Goal: Transaction & Acquisition: Purchase product/service

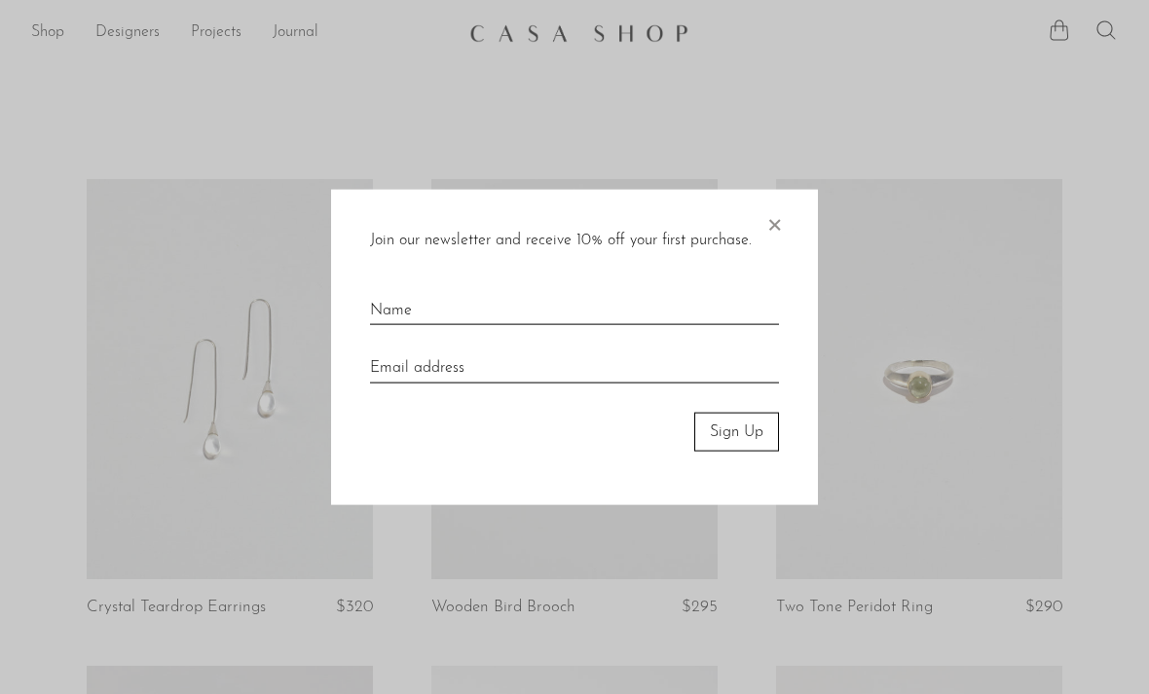
click at [775, 221] on span "×" at bounding box center [774, 220] width 19 height 62
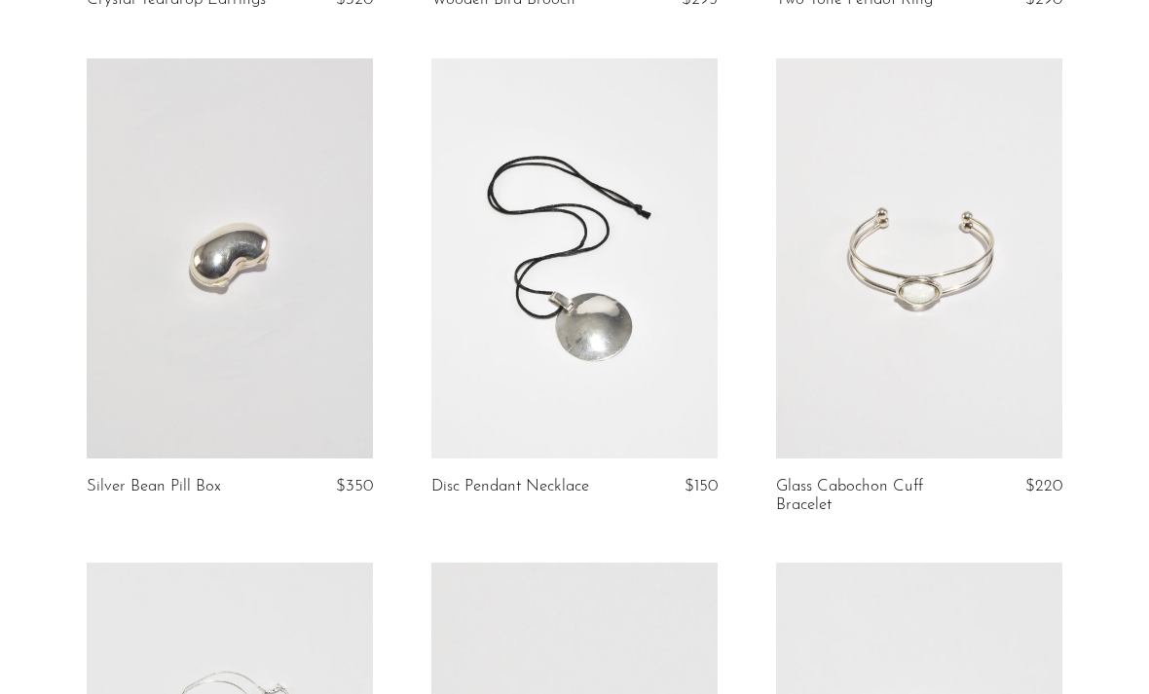
scroll to position [614, 0]
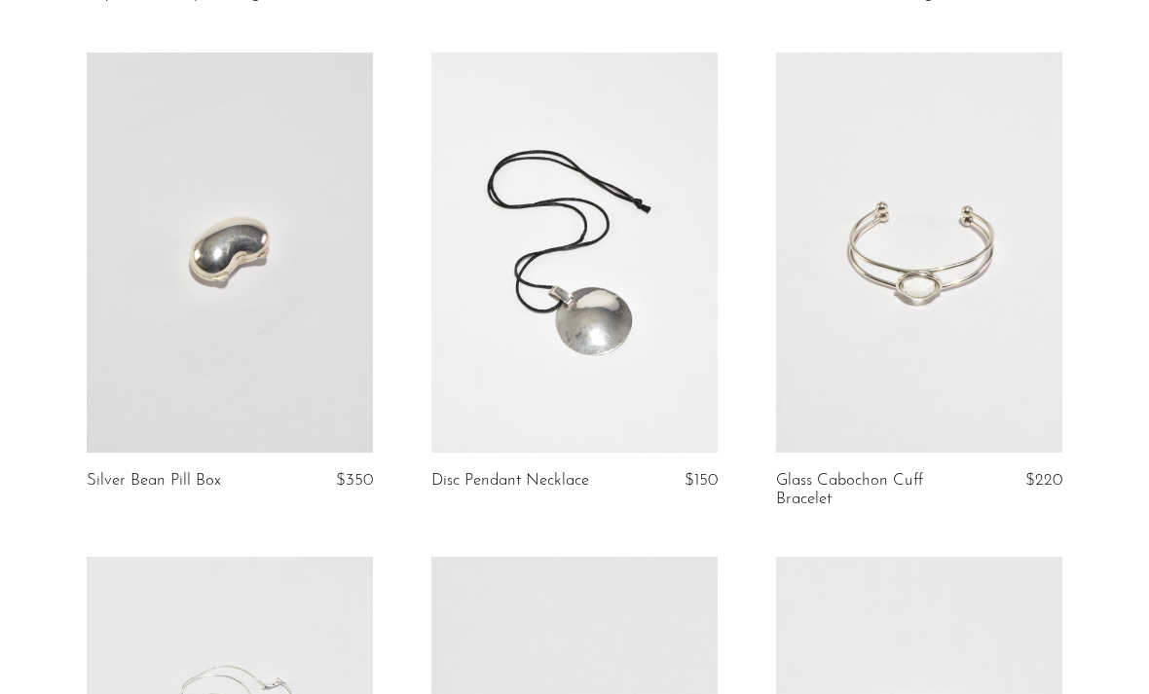
click at [618, 392] on link at bounding box center [574, 253] width 286 height 401
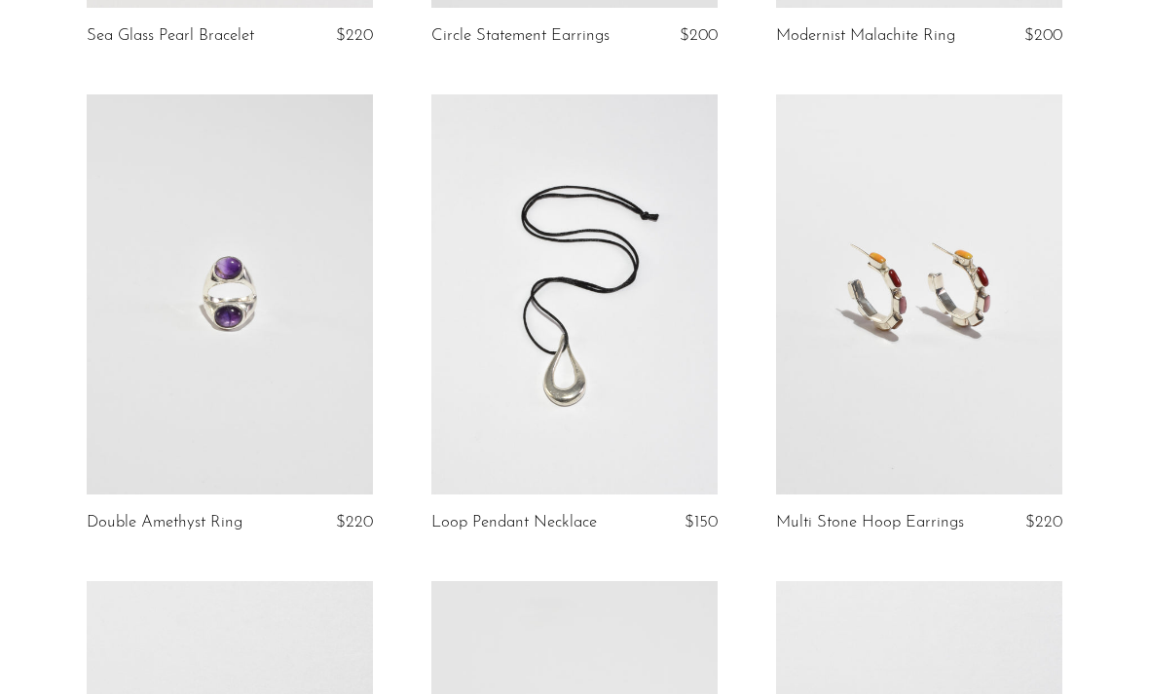
scroll to position [3080, 0]
click at [597, 513] on link "Loop Pendant Necklace" at bounding box center [514, 522] width 166 height 18
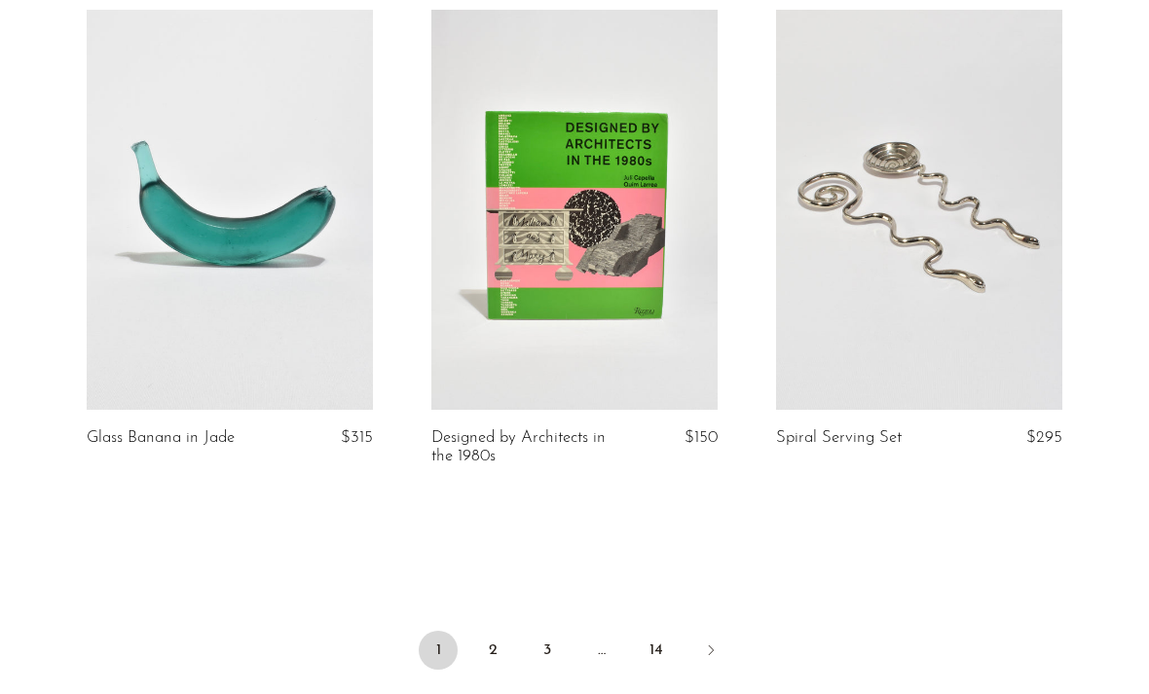
scroll to position [5634, 0]
click at [502, 631] on link "2" at bounding box center [492, 650] width 39 height 39
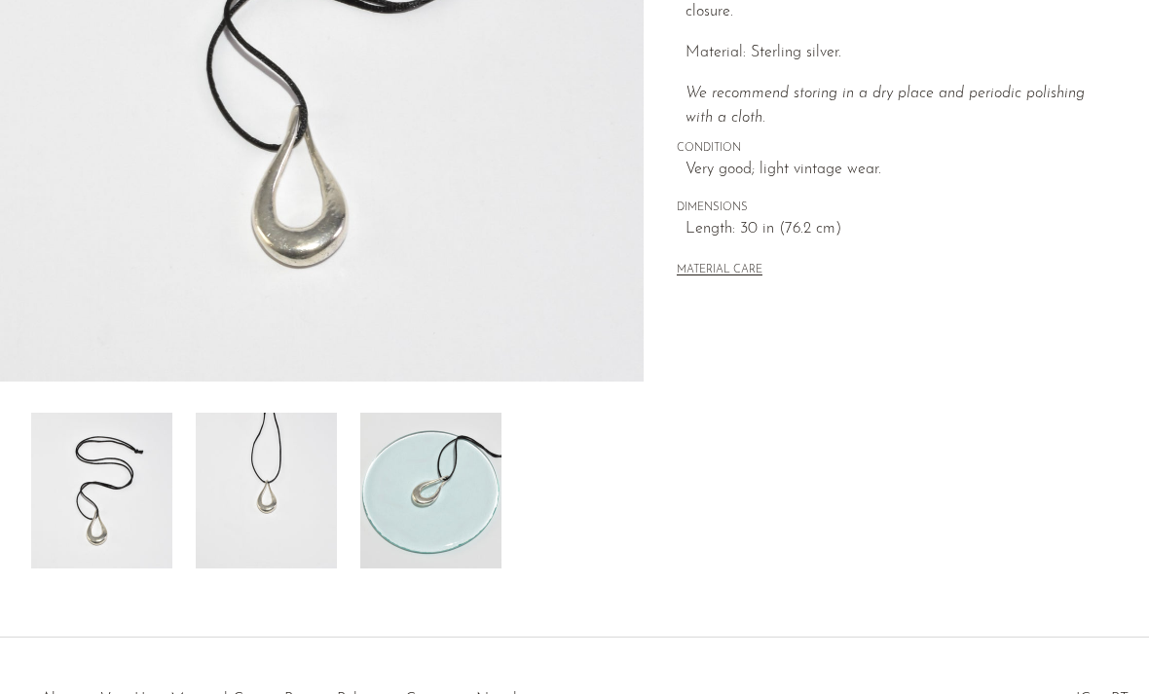
scroll to position [438, 0]
click at [468, 501] on img at bounding box center [430, 491] width 141 height 156
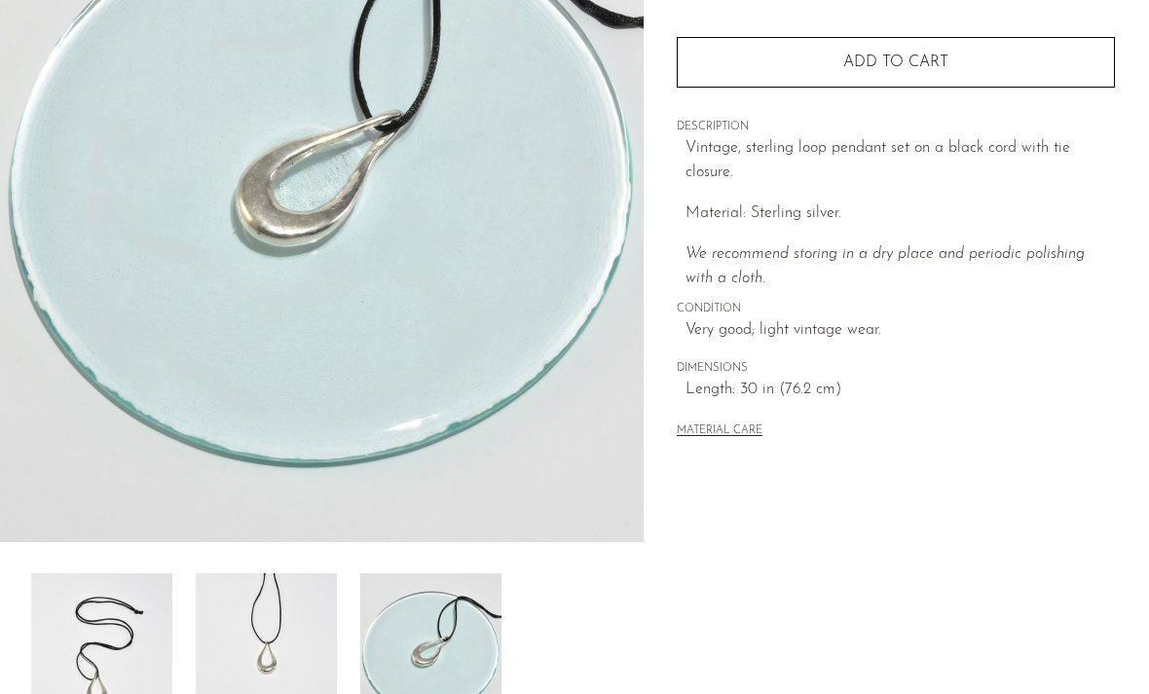
scroll to position [277, 0]
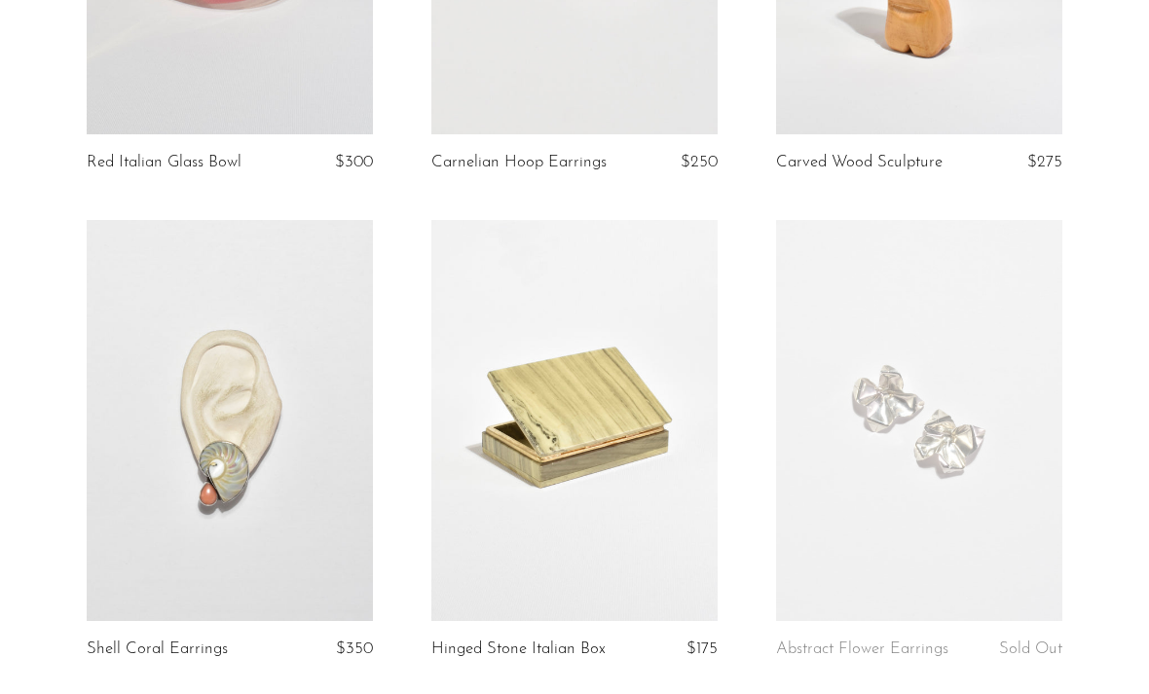
scroll to position [5442, 0]
